Goal: Browse casually: Explore the website without a specific task or goal

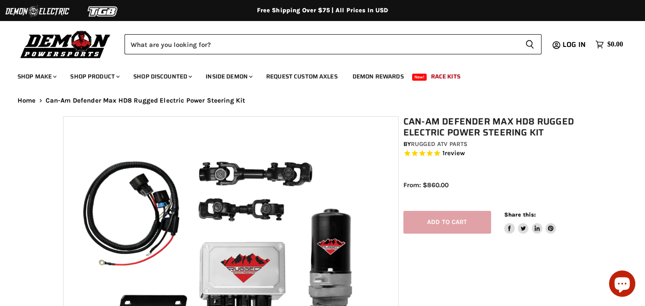
select select "******"
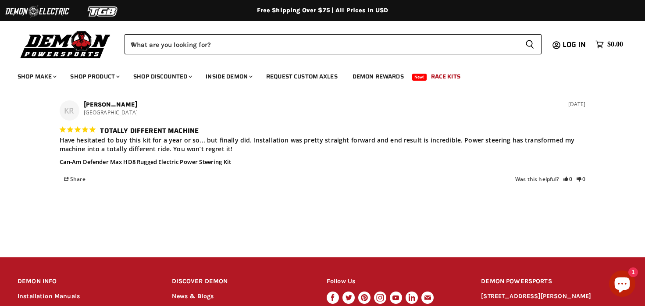
scroll to position [1078, 0]
